Goal: Information Seeking & Learning: Learn about a topic

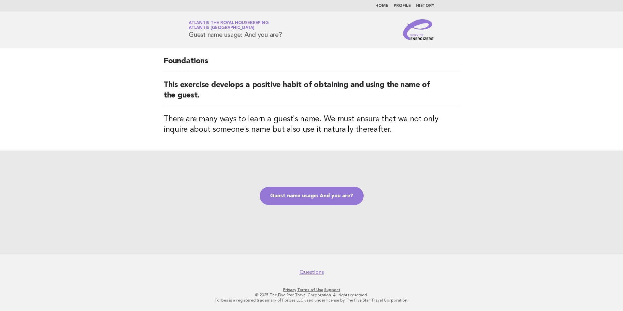
click at [387, 6] on link "Home" at bounding box center [381, 6] width 13 height 4
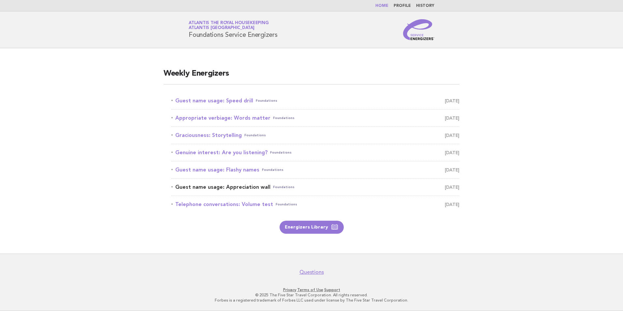
click at [250, 188] on link "Guest name usage: Appreciation wall Foundations August 18" at bounding box center [315, 186] width 288 height 9
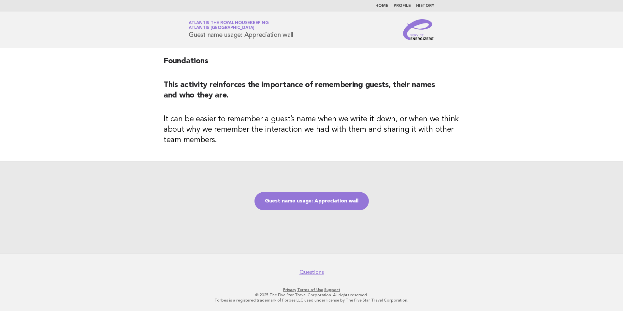
click at [388, 7] on link "Home" at bounding box center [381, 6] width 13 height 4
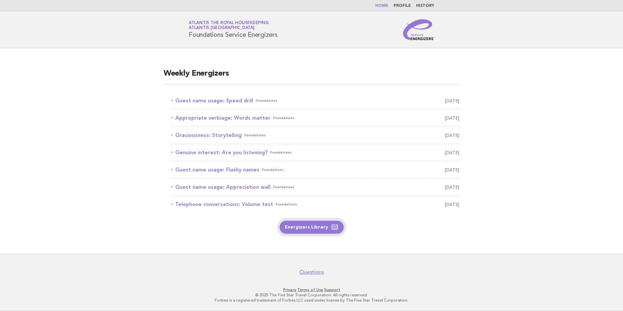
click at [331, 230] on icon at bounding box center [335, 227] width 8 height 8
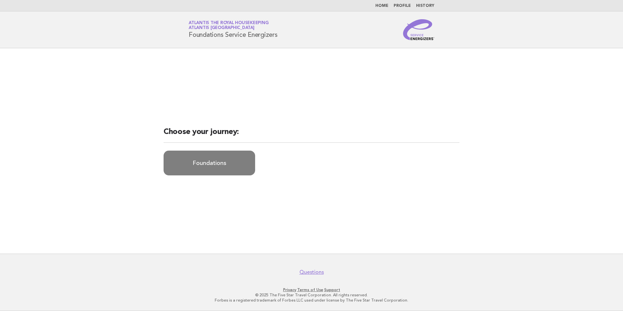
click at [198, 167] on link "Foundations" at bounding box center [210, 163] width 92 height 25
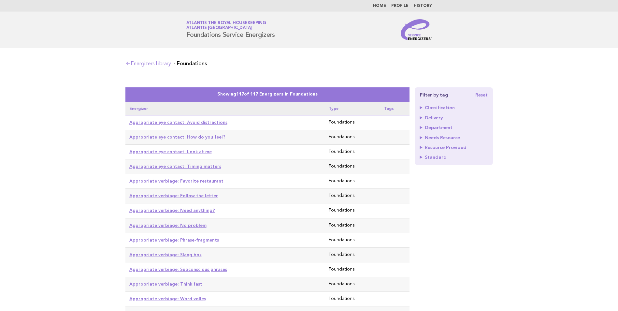
click at [376, 4] on link "Home" at bounding box center [379, 6] width 13 height 4
